Goal: Obtain resource: Download file/media

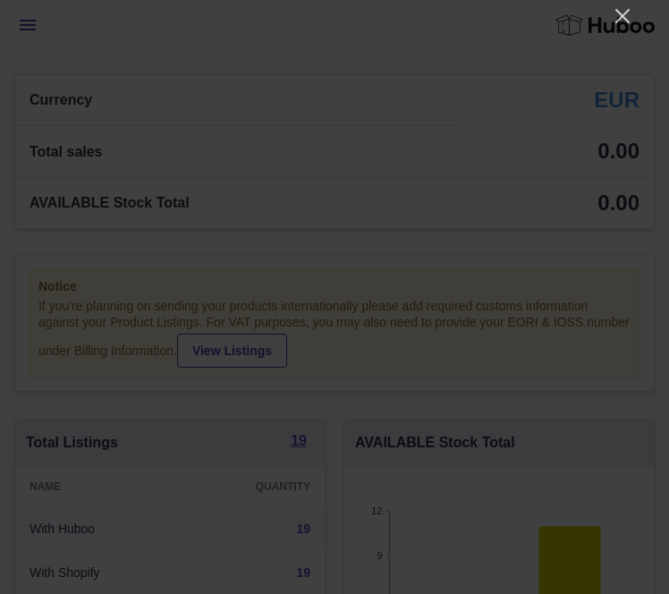
scroll to position [279, 309]
click at [620, 13] on icon "Close" at bounding box center [622, 16] width 14 height 14
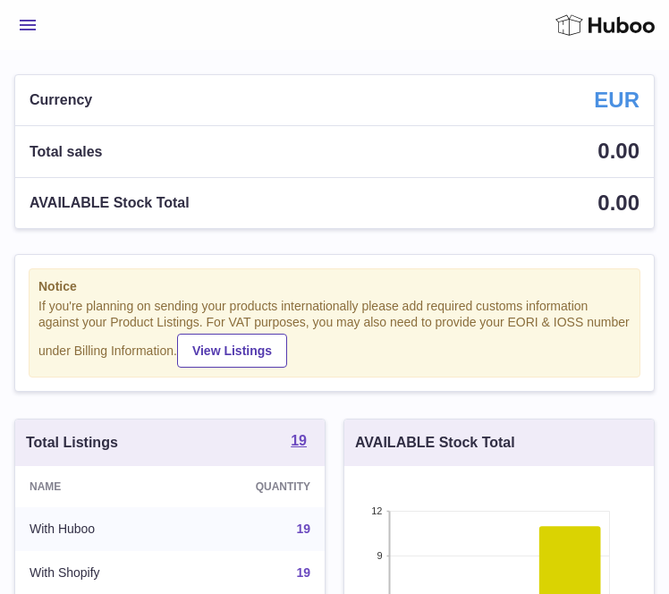
click at [26, 30] on span "Menu" at bounding box center [28, 25] width 16 height 11
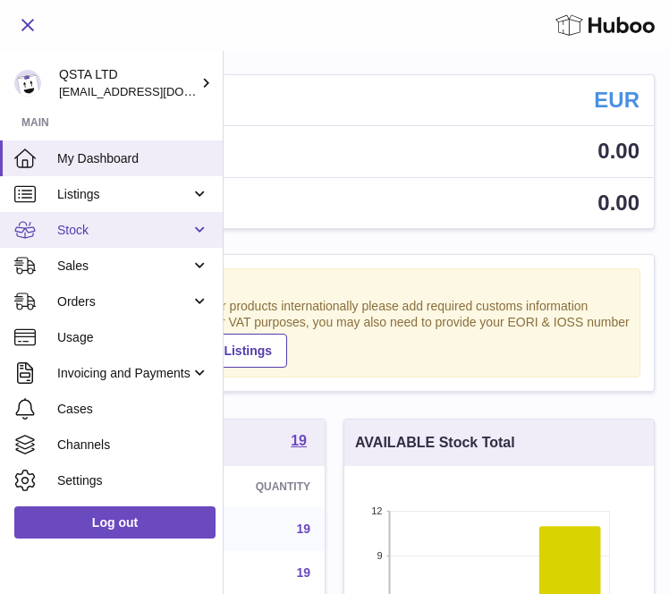
click at [137, 227] on span "Stock" at bounding box center [123, 230] width 133 height 17
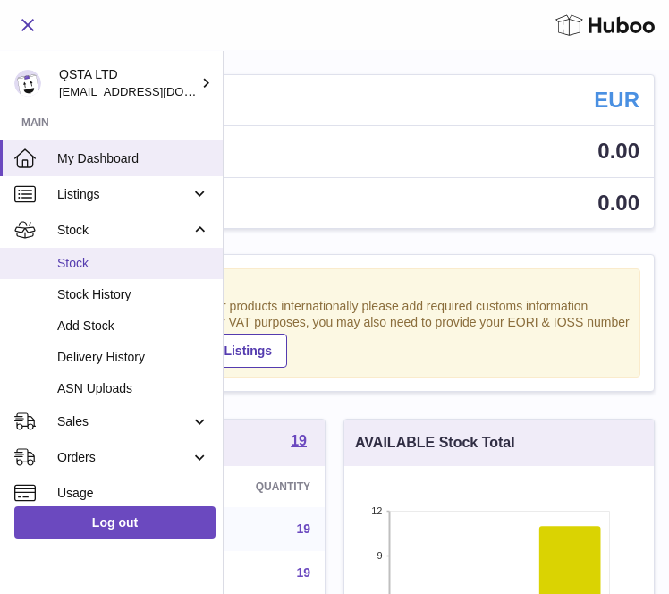
click at [101, 268] on span "Stock" at bounding box center [133, 263] width 152 height 17
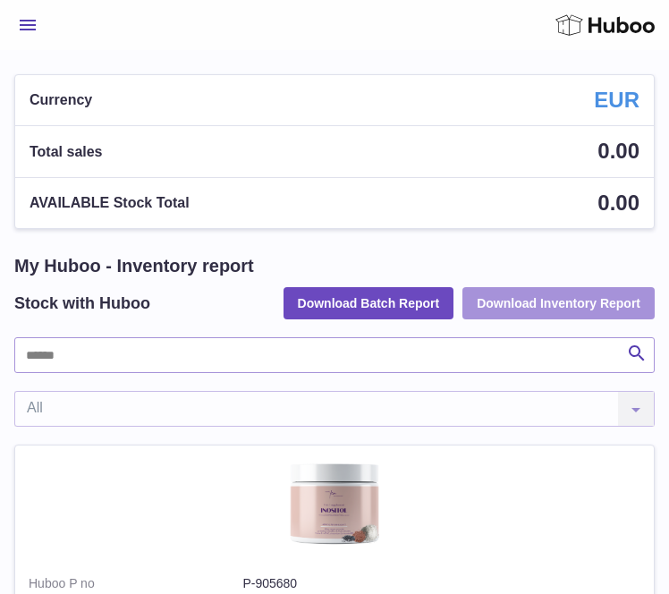
click at [557, 296] on button "Download Inventory Report" at bounding box center [558, 303] width 192 height 32
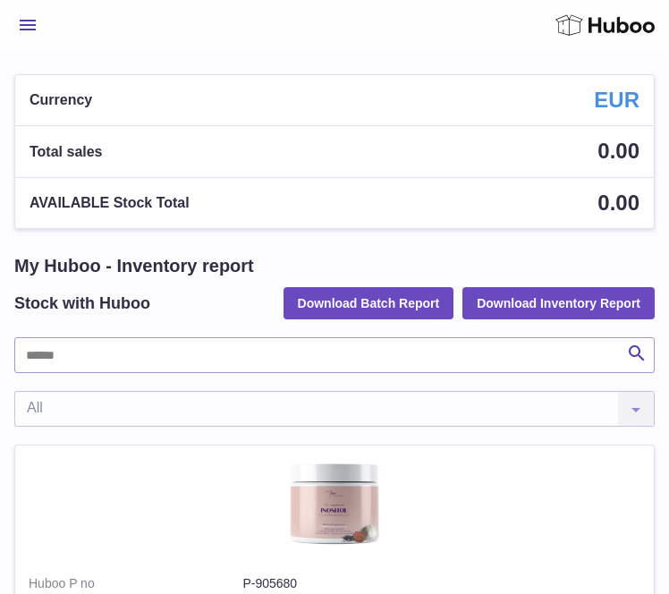
click at [373, 400] on div "Country All All No elements found. Consider changing the search query. List is …" at bounding box center [334, 409] width 640 height 36
